Goal: Task Accomplishment & Management: Manage account settings

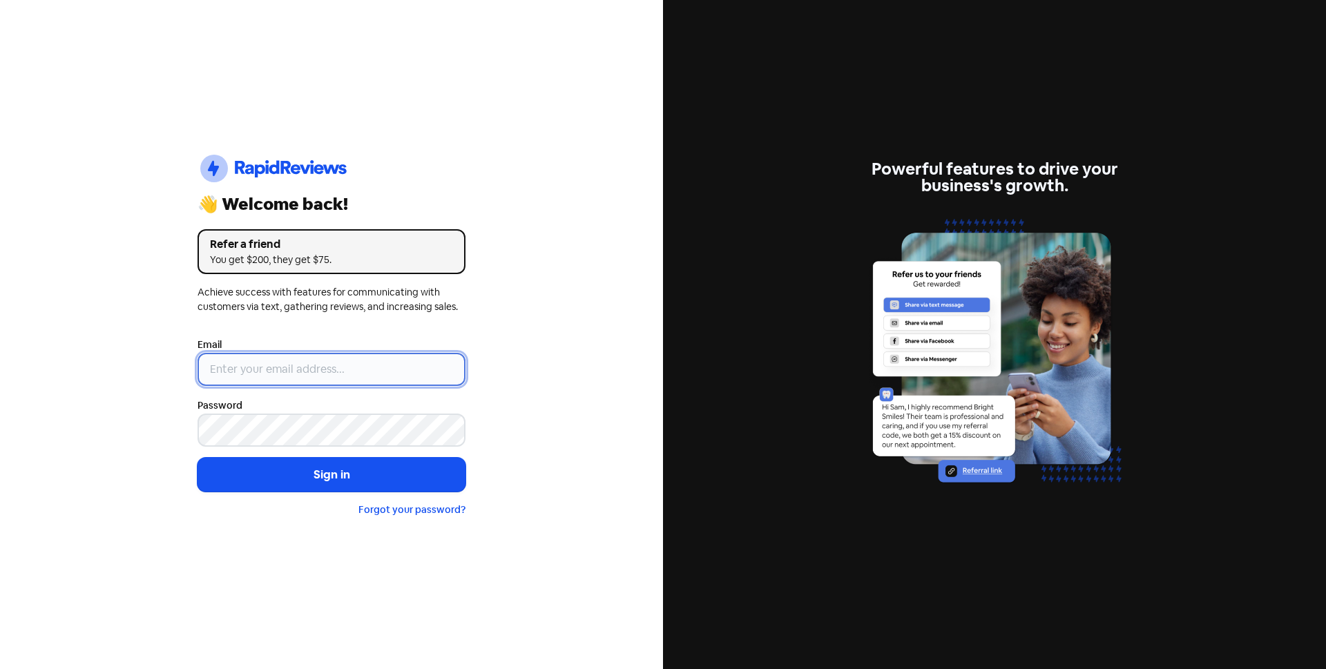
click at [438, 371] on input "email" at bounding box center [331, 369] width 268 height 33
type input "[EMAIL_ADDRESS][DOMAIN_NAME]"
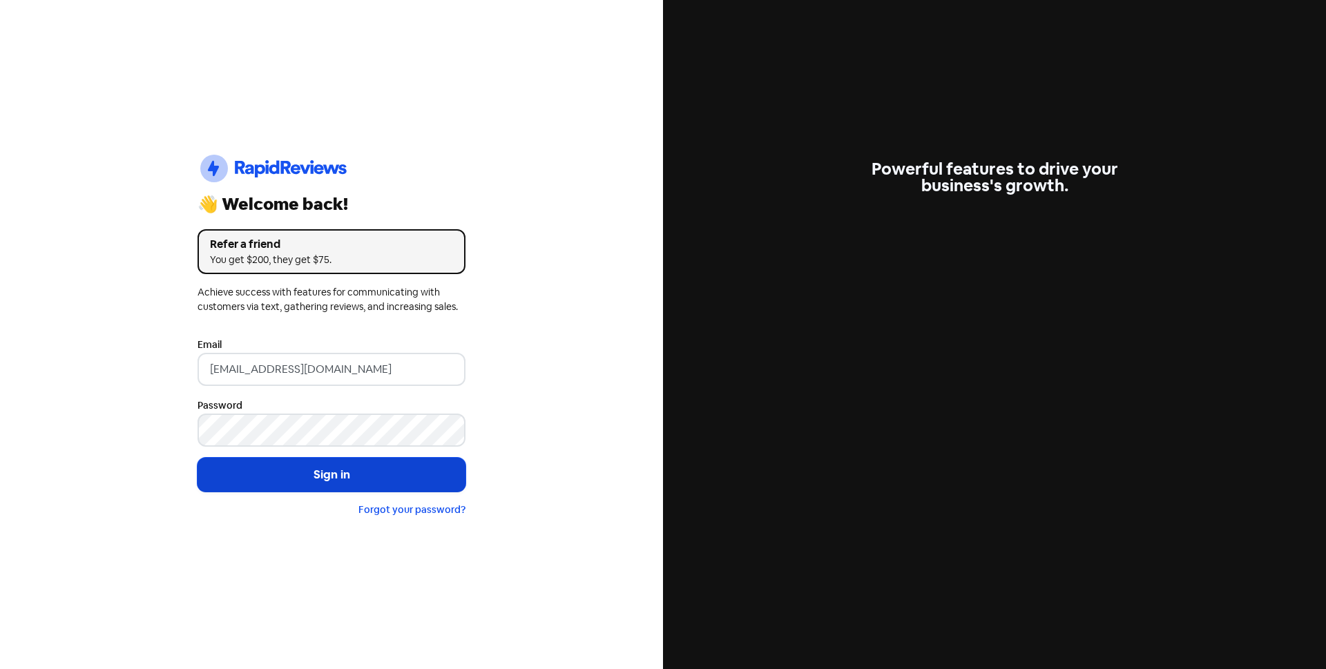
click at [358, 481] on button "Sign in" at bounding box center [331, 475] width 268 height 35
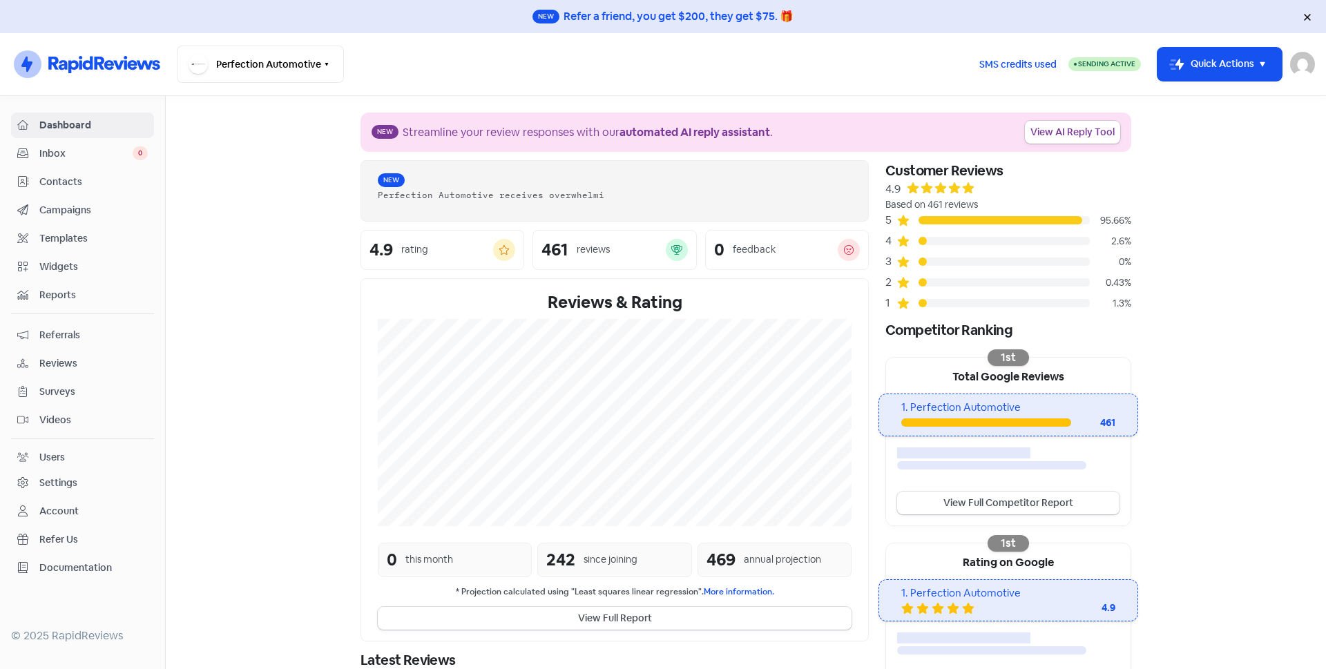
click at [68, 182] on span "Contacts" at bounding box center [93, 182] width 108 height 14
